Goal: Information Seeking & Learning: Find specific page/section

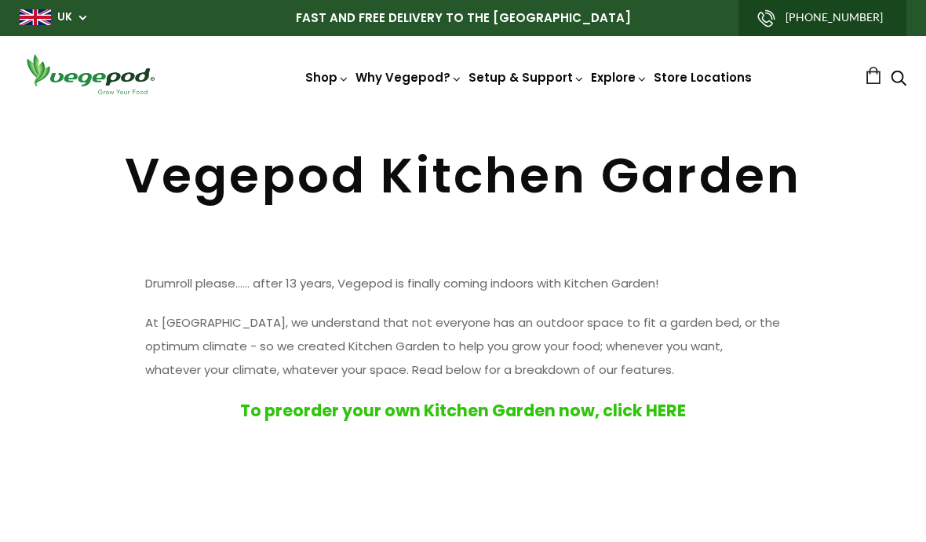
click at [922, 89] on div "Shop Vegepod Bundles Vegepods Stands & Trolleys Kitchen Garden Accessories & Ot…" at bounding box center [463, 74] width 926 height 45
click at [70, 15] on link "UK" at bounding box center [64, 17] width 15 height 16
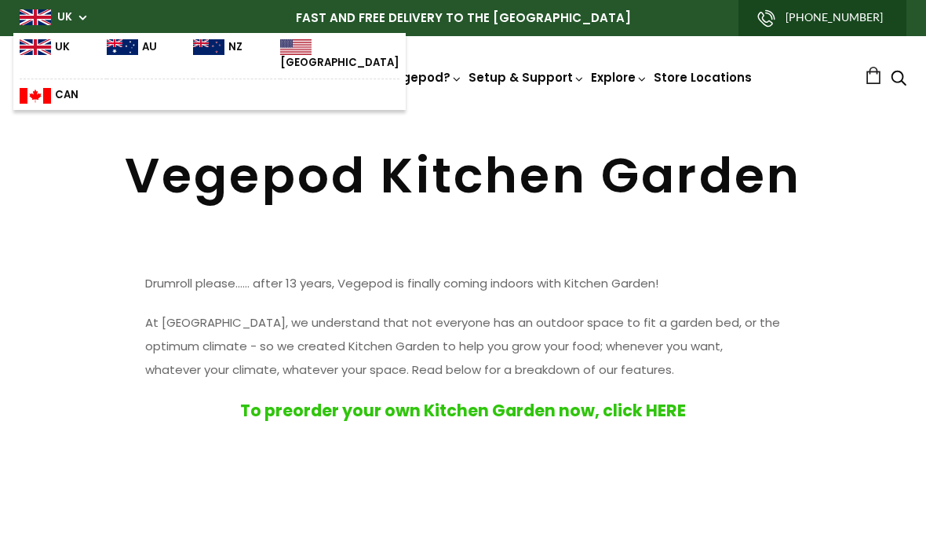
click at [48, 42] on img at bounding box center [35, 47] width 31 height 16
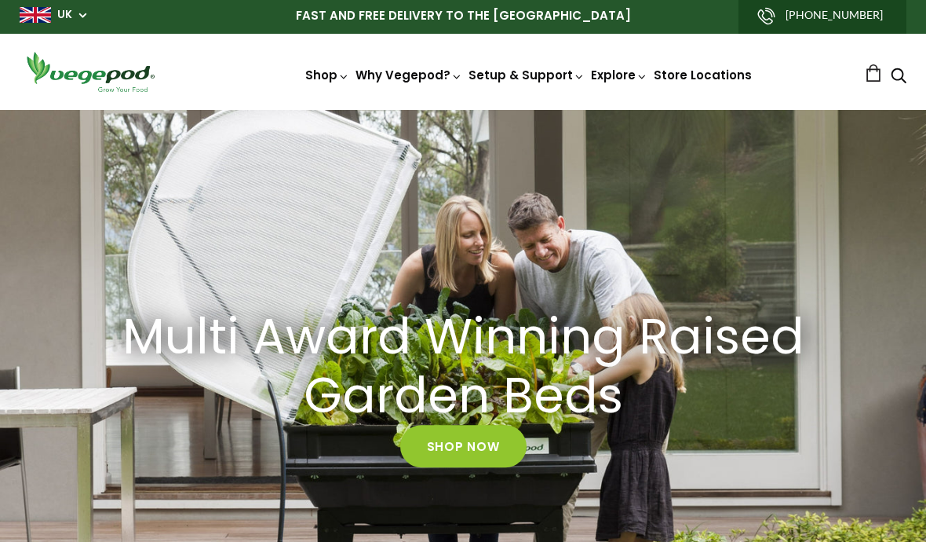
click at [865, 81] on link at bounding box center [873, 72] width 17 height 17
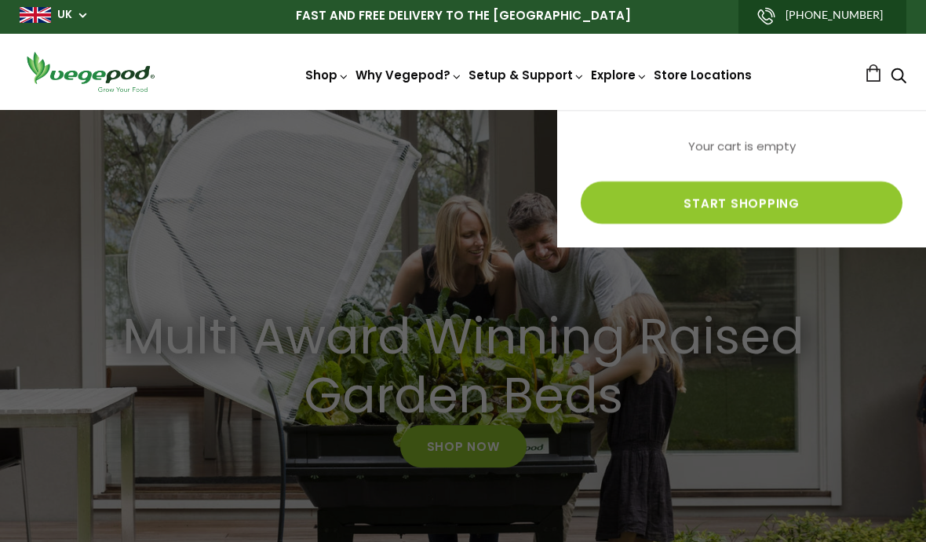
click at [642, 305] on div at bounding box center [463, 271] width 926 height 542
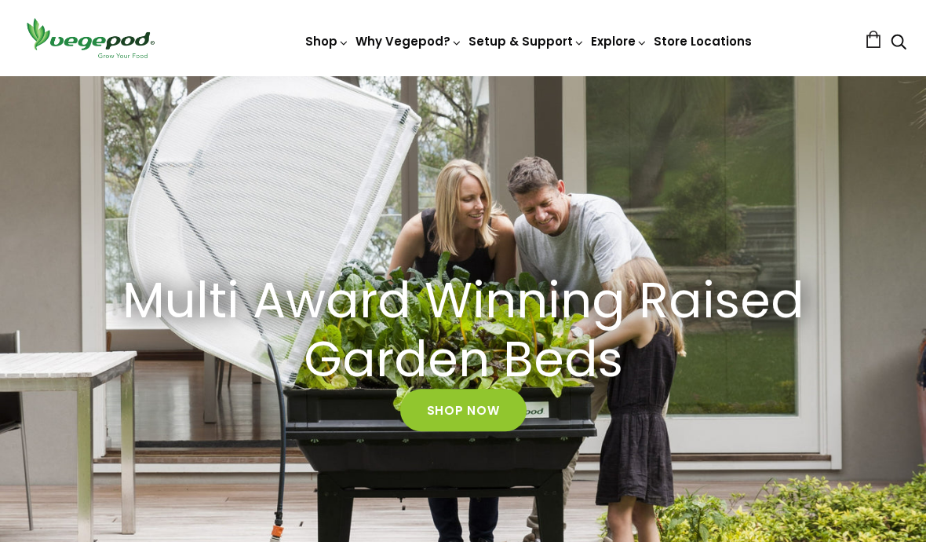
scroll to position [0, 656]
click at [584, 228] on link "Why a Vegepod is the ultimate Raised Garden Bed" at bounding box center [535, 229] width 370 height 40
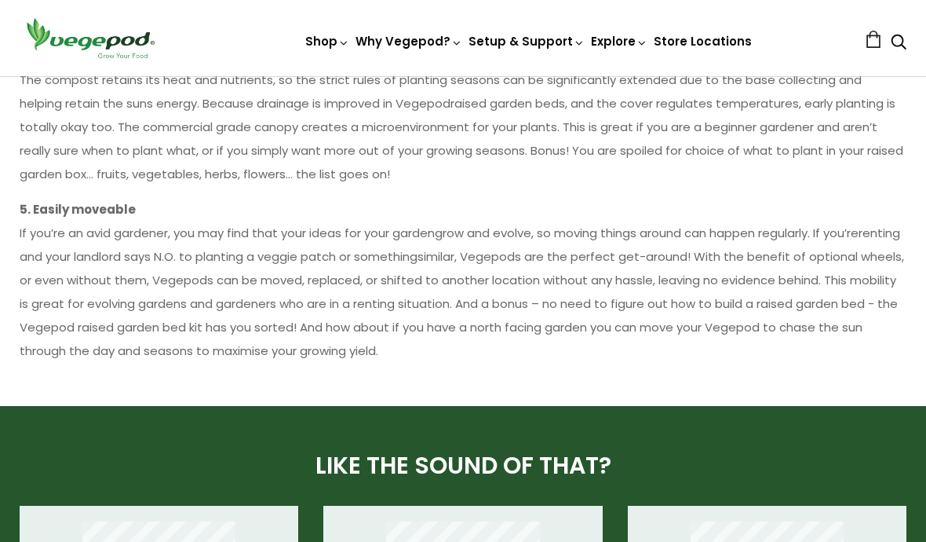
scroll to position [1098, 0]
click at [861, 31] on nav "Shop Vegepod Bundles Vegepods Stands & Trolleys Kitchen Garden Accessories & Ot…" at bounding box center [528, 38] width 673 height 26
click at [867, 45] on link at bounding box center [873, 39] width 17 height 17
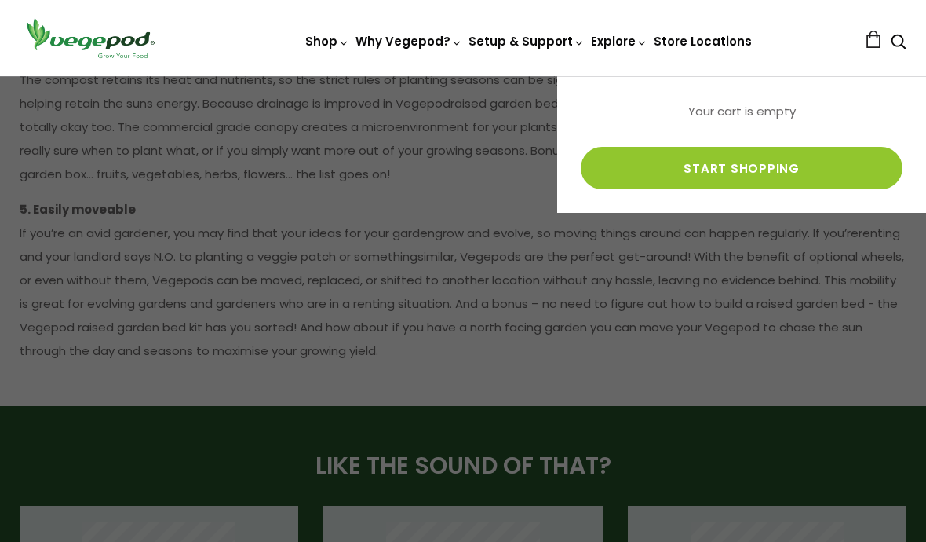
click at [896, 38] on icon "Search" at bounding box center [899, 41] width 16 height 19
click at [735, 188] on link "Start shopping" at bounding box center [742, 168] width 322 height 42
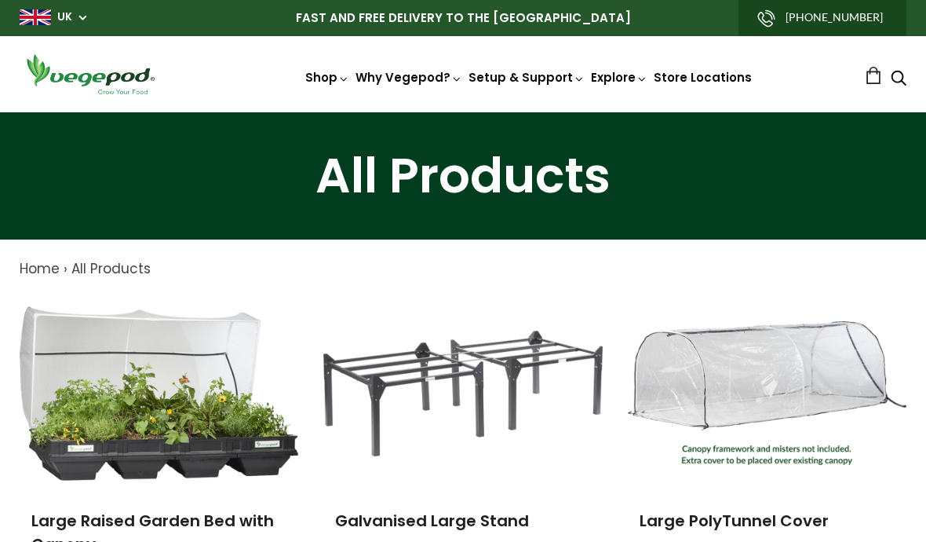
click at [815, 20] on link "[PHONE_NUMBER]" at bounding box center [823, 18] width 168 height 36
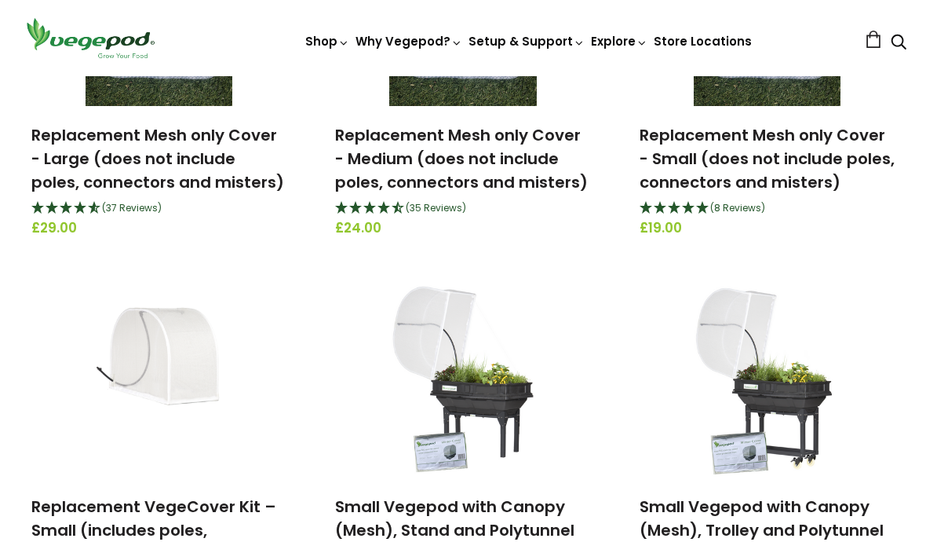
scroll to position [2237, 0]
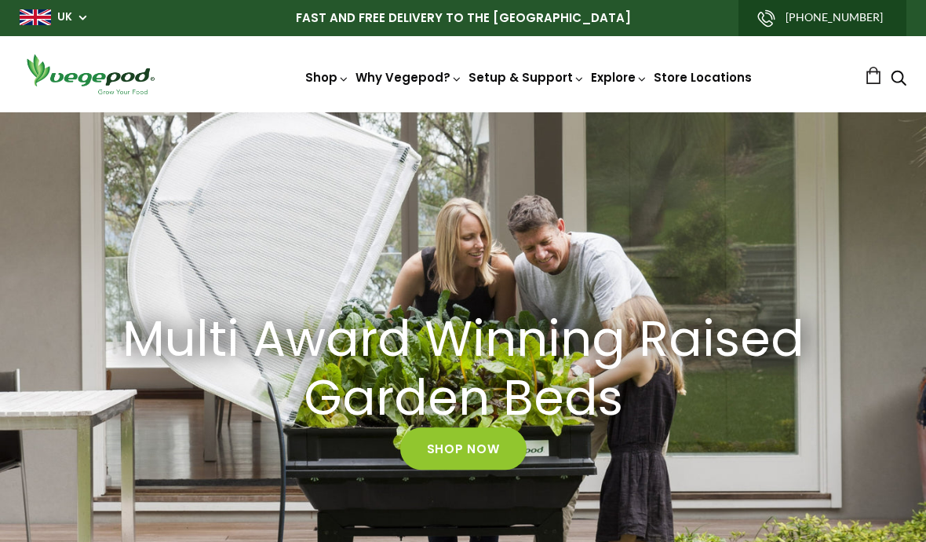
click at [531, 13] on p "FAST AND FREE DELIVERY TO THE [GEOGRAPHIC_DATA]" at bounding box center [463, 18] width 887 height 36
click at [693, 81] on link "Store Locations" at bounding box center [703, 77] width 98 height 16
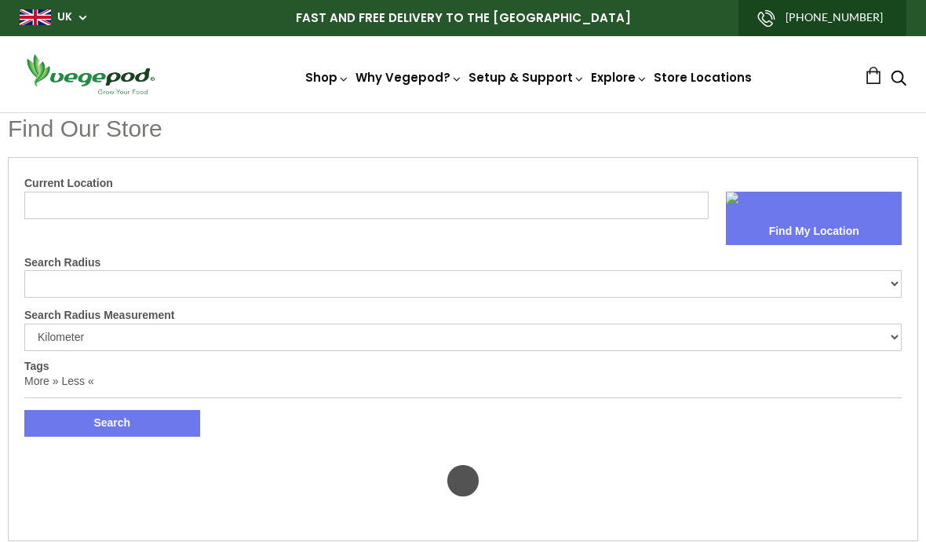
select select "m"
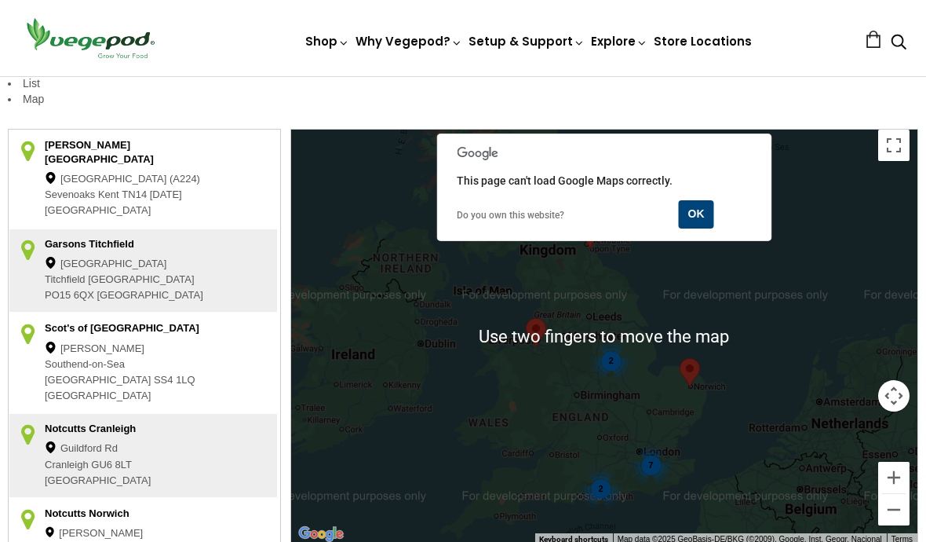
scroll to position [360, 0]
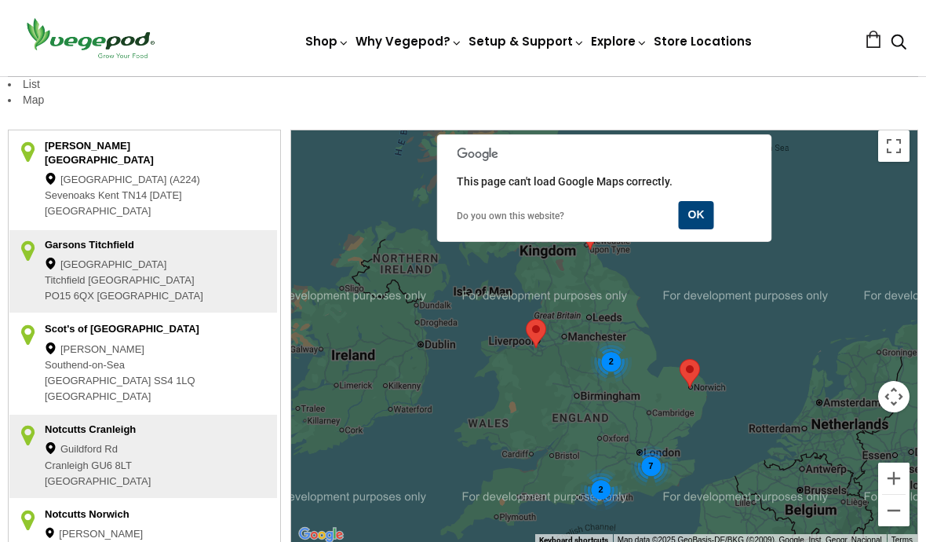
click at [776, 327] on div "7 2 2" at bounding box center [604, 337] width 626 height 414
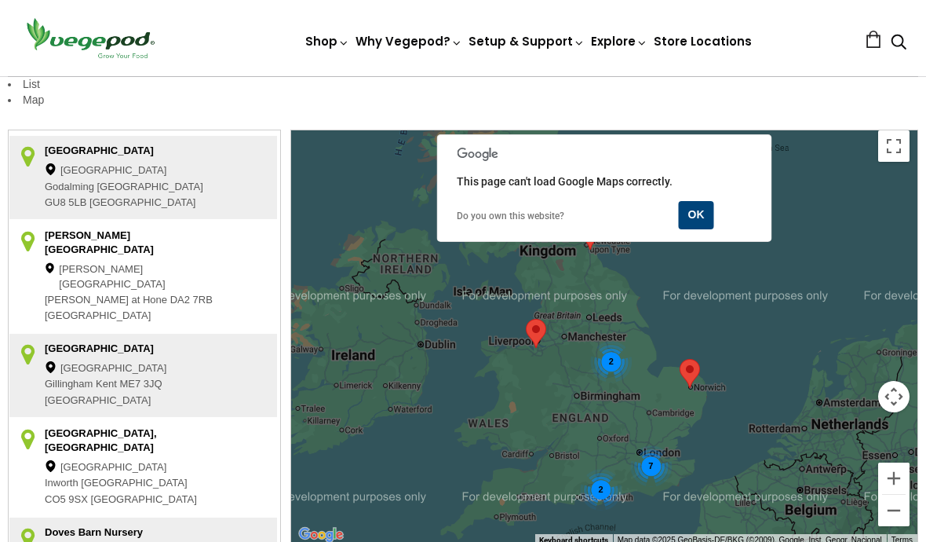
click at [548, 454] on div "7 2 2" at bounding box center [604, 337] width 626 height 414
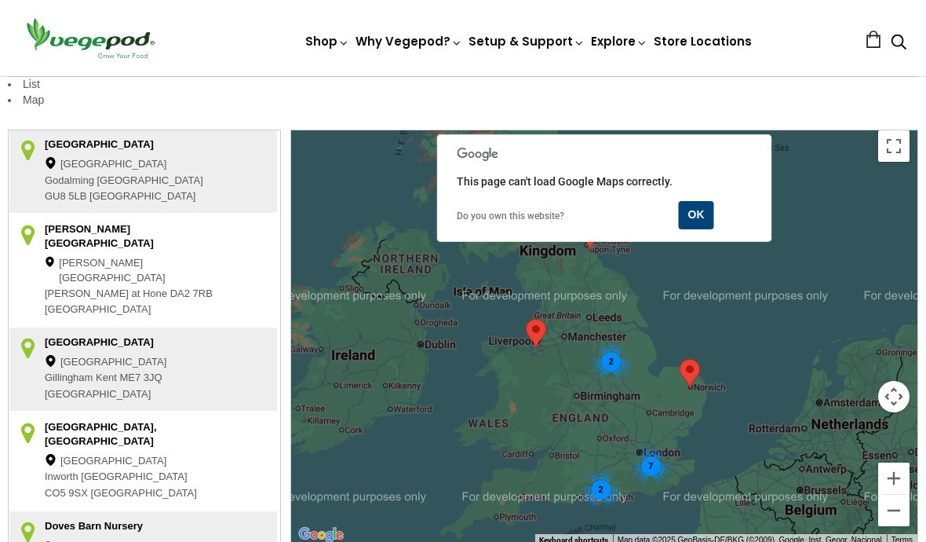
scroll to position [699, 0]
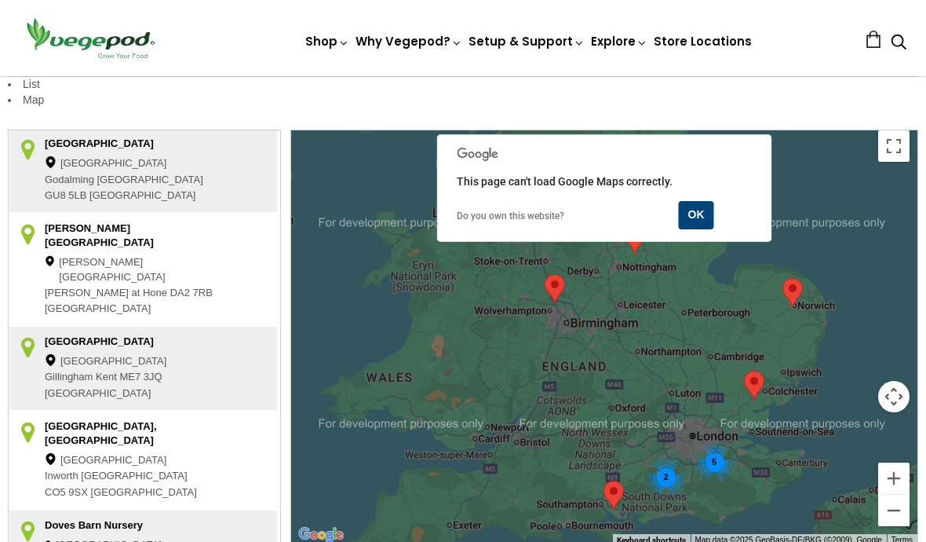
click at [684, 221] on button "OK" at bounding box center [696, 215] width 35 height 28
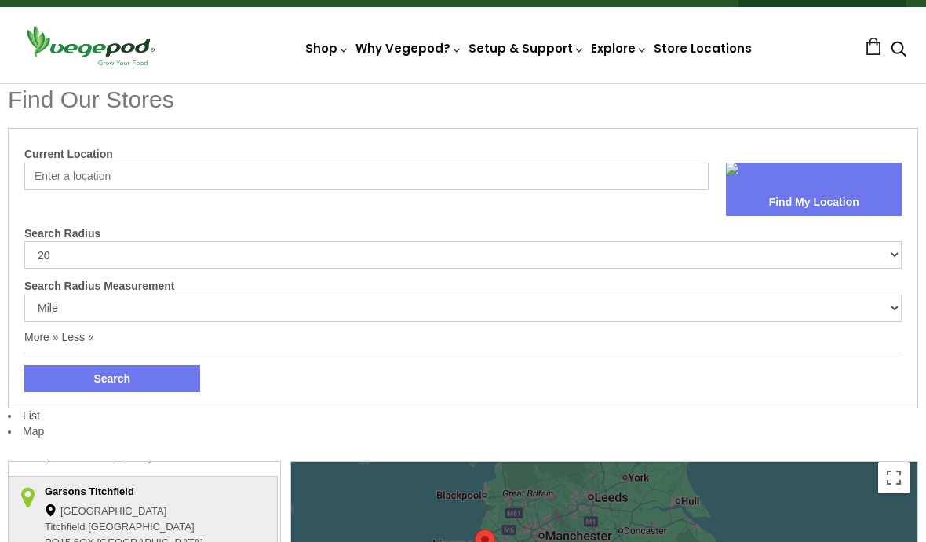
scroll to position [0, 0]
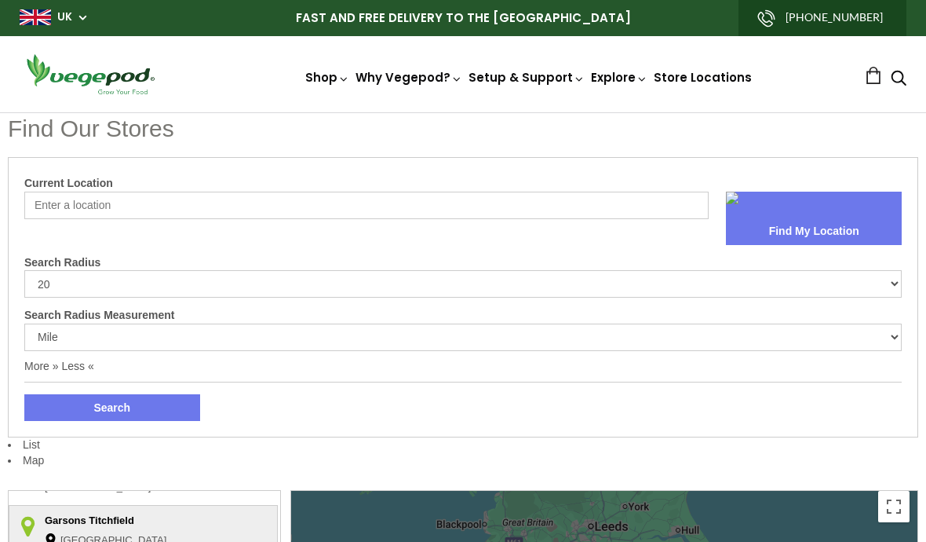
click at [137, 206] on input "Current Location" at bounding box center [366, 205] width 684 height 27
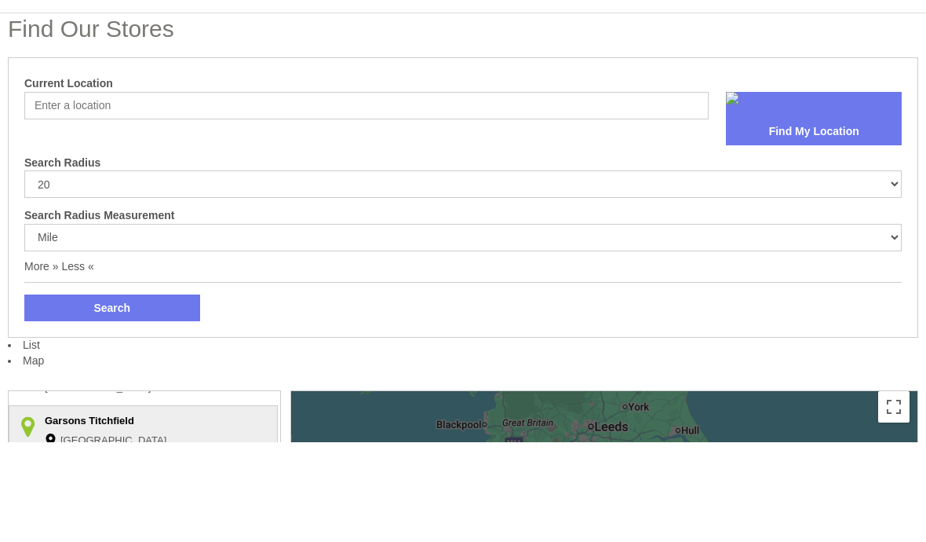
type input "4 Sulis Manor Road, Odd Down"
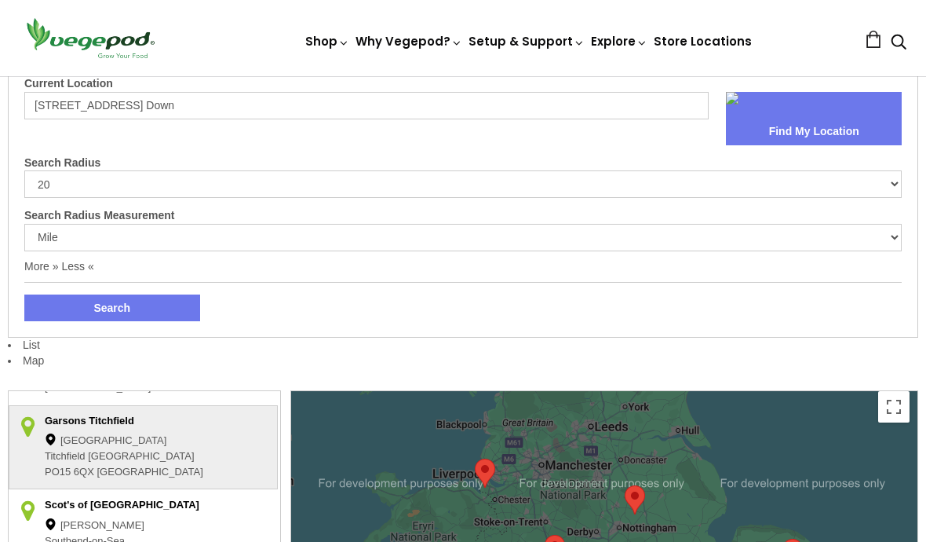
click at [143, 191] on select "10 20 30 40 No Limit" at bounding box center [463, 183] width 878 height 27
select select "40"
click at [220, 111] on input "4 Sulis Manor Road, Odd Down" at bounding box center [366, 105] width 684 height 27
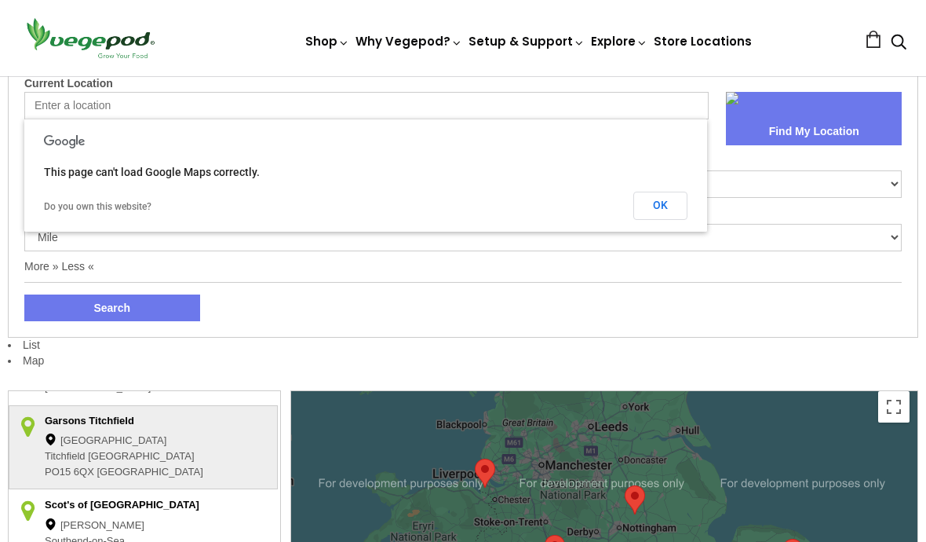
type input "4 Sulis Manor Road, Odd Down"
click at [659, 207] on button "OK" at bounding box center [660, 206] width 54 height 28
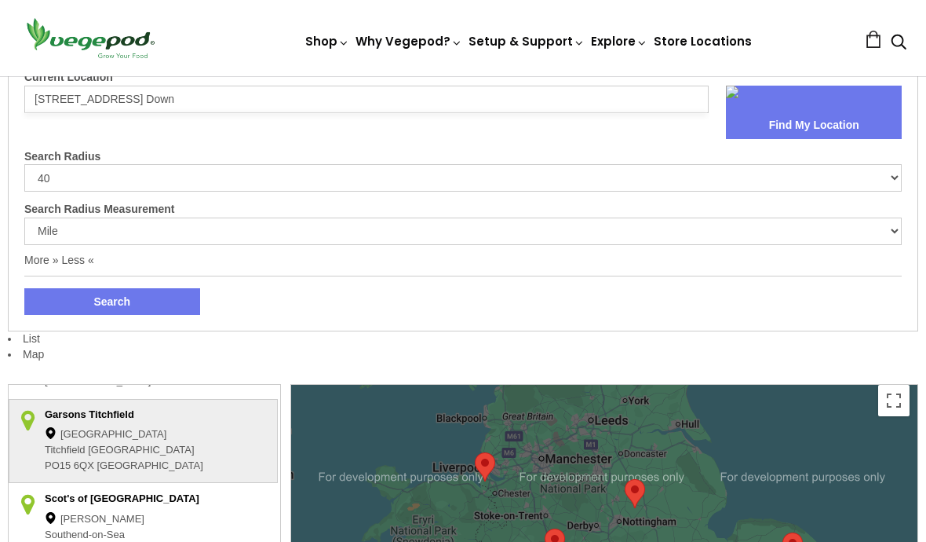
scroll to position [111, 0]
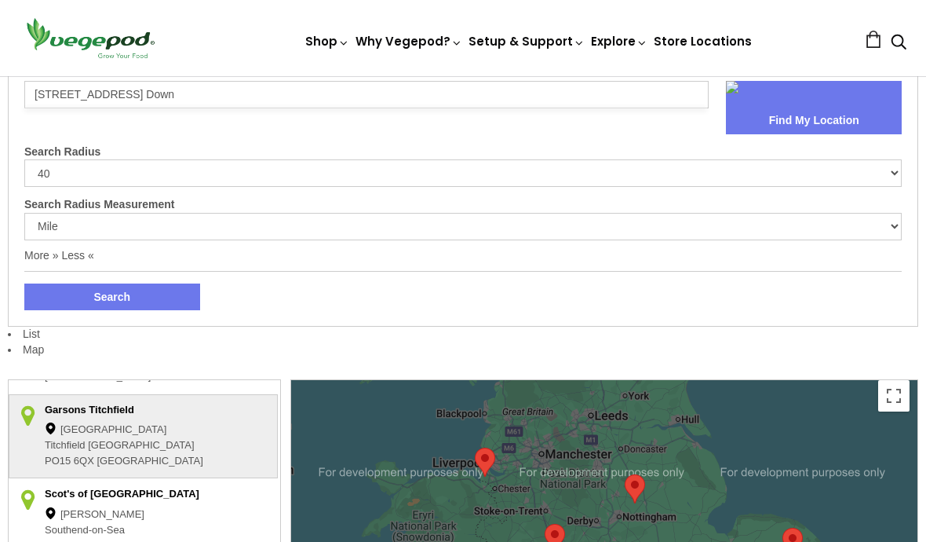
click at [103, 290] on button "Search" at bounding box center [112, 296] width 176 height 27
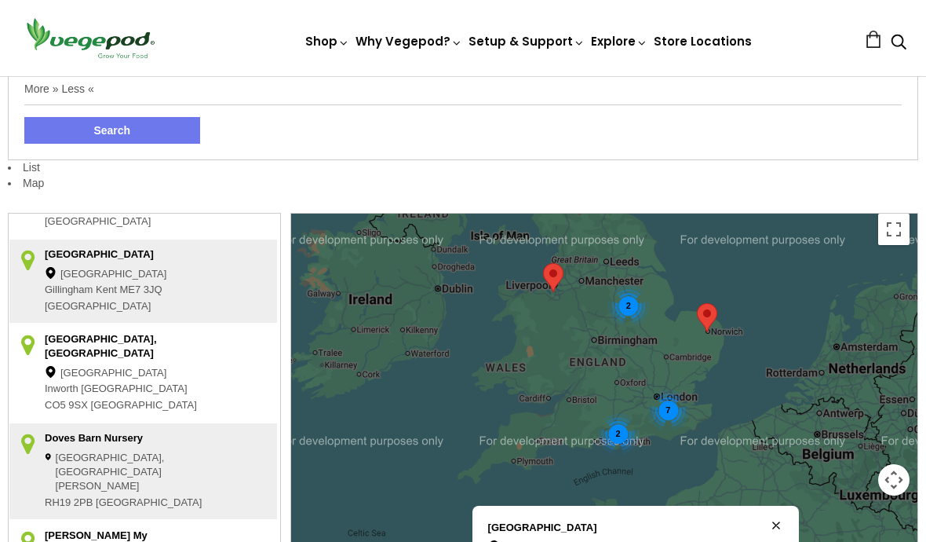
scroll to position [284, 0]
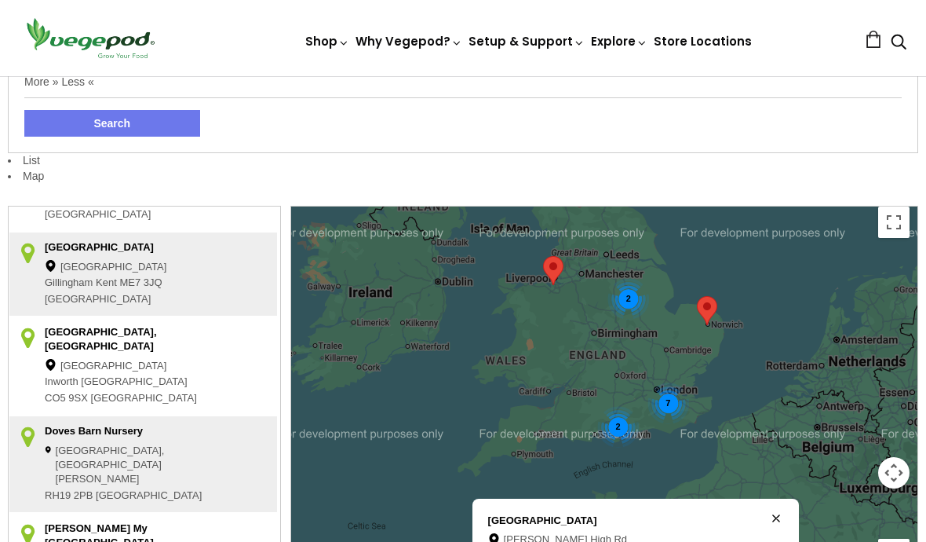
click at [575, 541] on div "Chester High Rd" at bounding box center [625, 539] width 275 height 13
click at [807, 357] on div "7 2 2" at bounding box center [604, 413] width 626 height 414
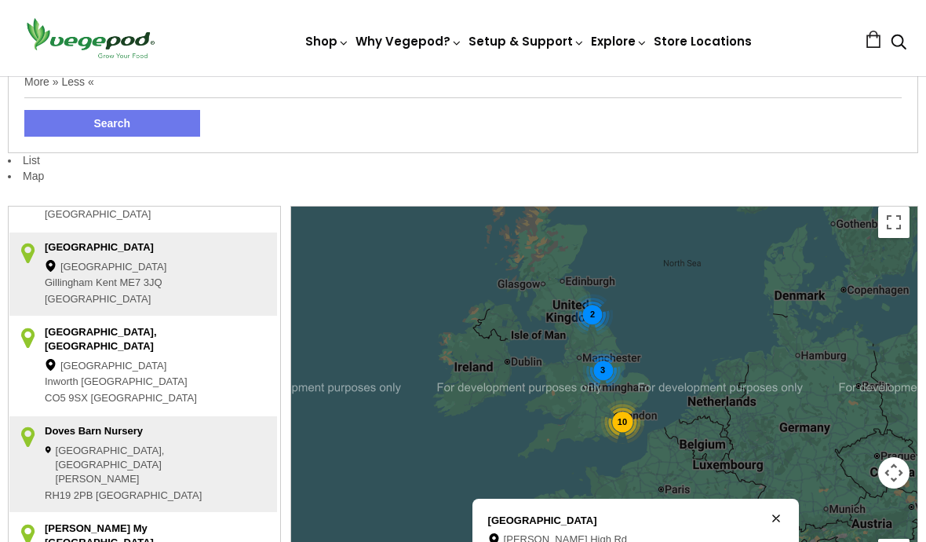
click at [916, 452] on div "10 3 2" at bounding box center [604, 413] width 626 height 414
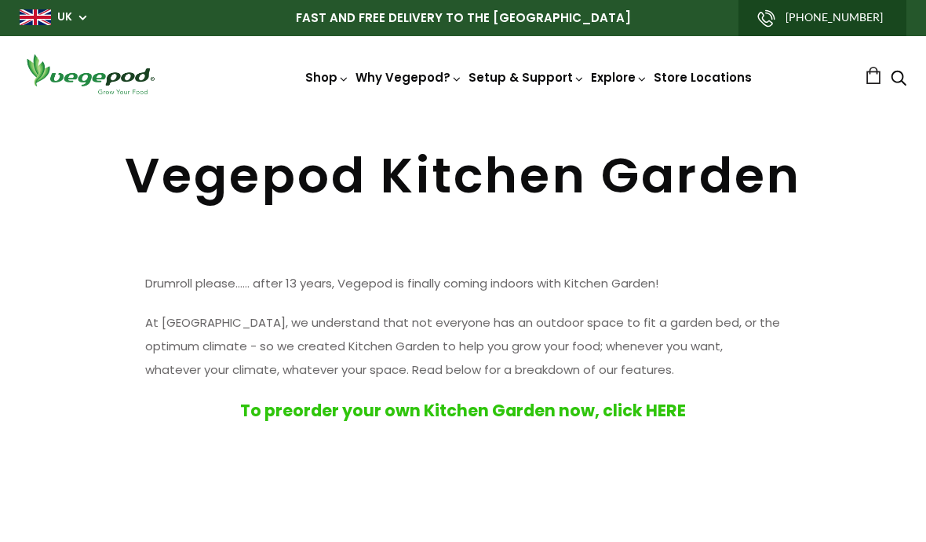
click at [838, 24] on link "[PHONE_NUMBER]" at bounding box center [823, 18] width 168 height 36
click at [835, 26] on link "[PHONE_NUMBER]" at bounding box center [823, 18] width 168 height 36
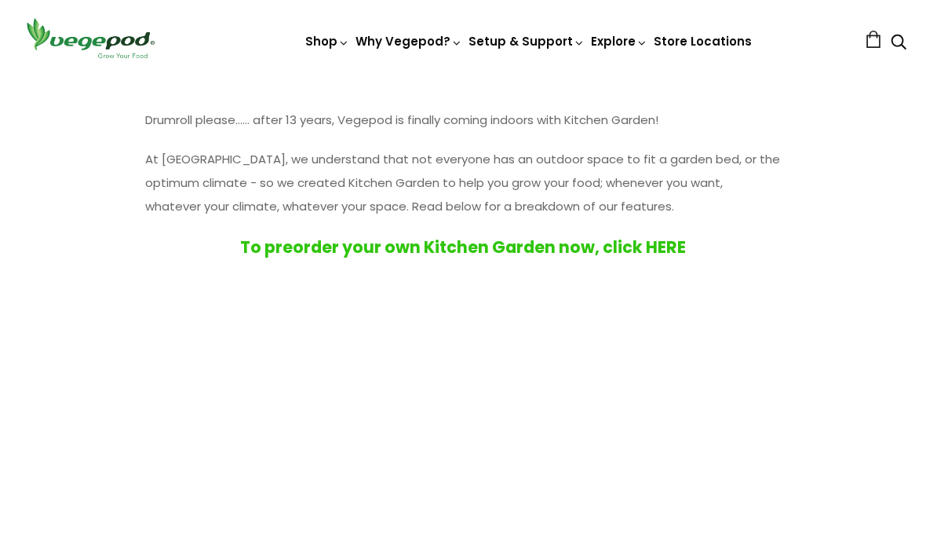
scroll to position [165, 0]
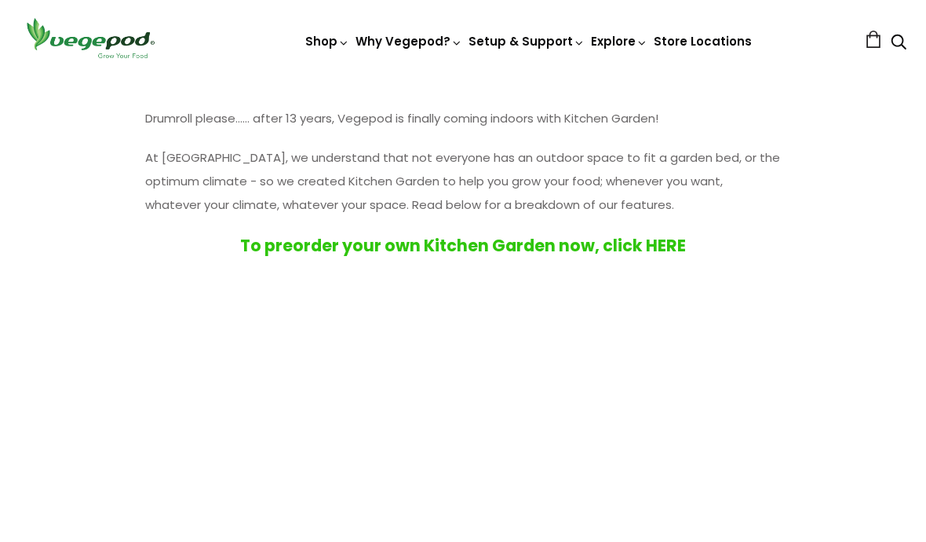
click at [648, 252] on strong "To preorder your own Kitchen Garden now, click HERE" at bounding box center [463, 245] width 446 height 23
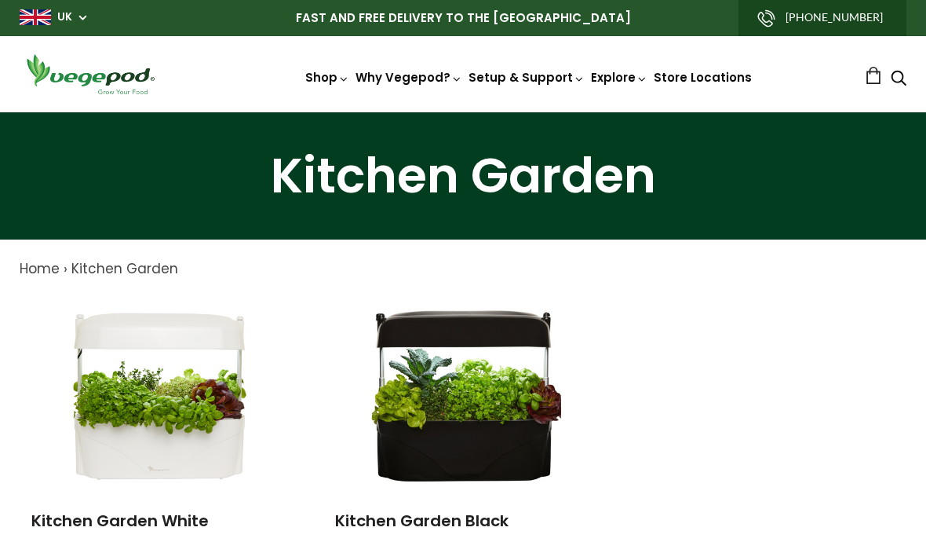
click at [876, 82] on link at bounding box center [873, 75] width 17 height 17
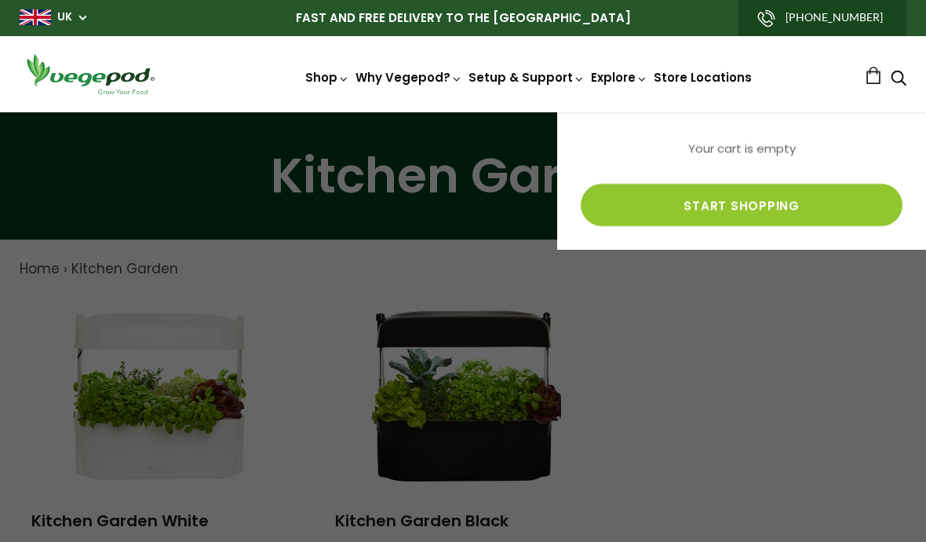
click at [741, 210] on link "Start shopping" at bounding box center [742, 205] width 322 height 42
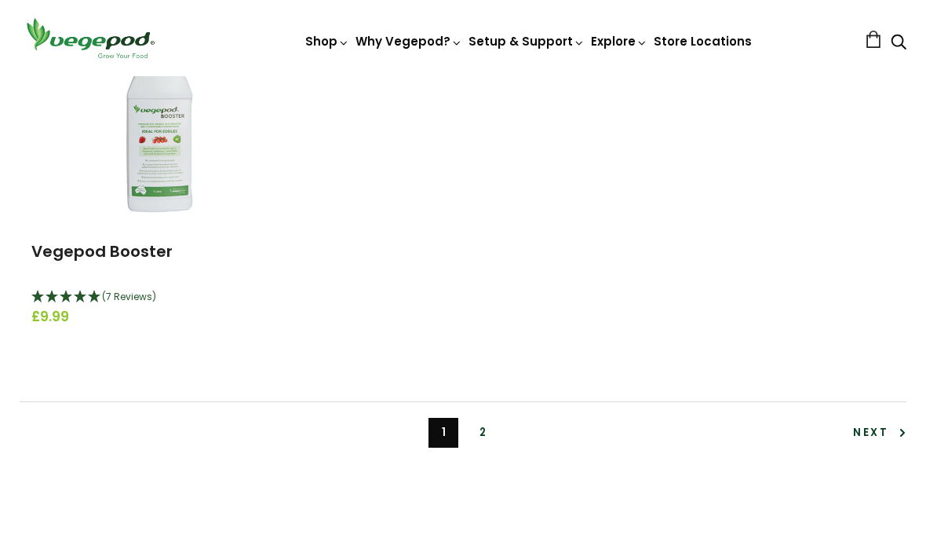
scroll to position [3549, 0]
click at [476, 436] on link "2" at bounding box center [483, 433] width 30 height 30
